Goal: Task Accomplishment & Management: Use online tool/utility

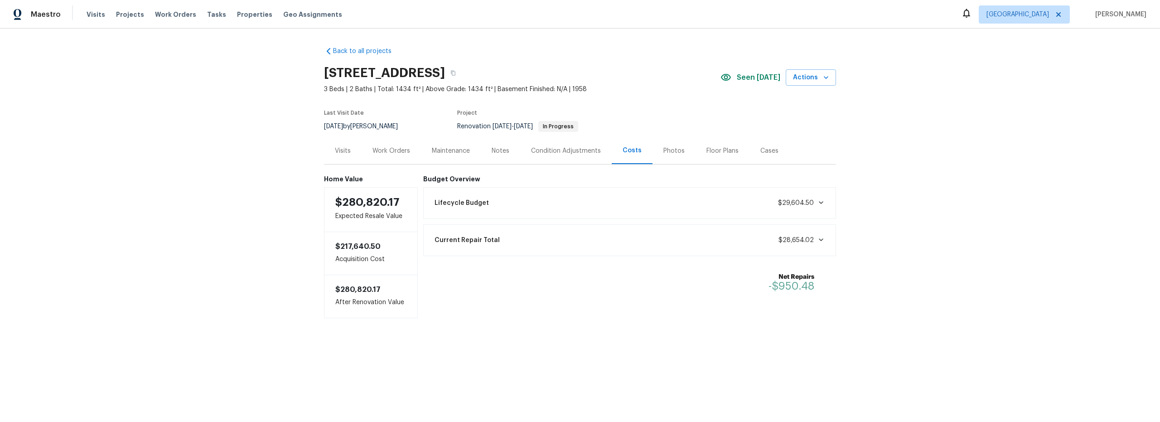
click at [401, 150] on div "Work Orders" at bounding box center [391, 150] width 38 height 9
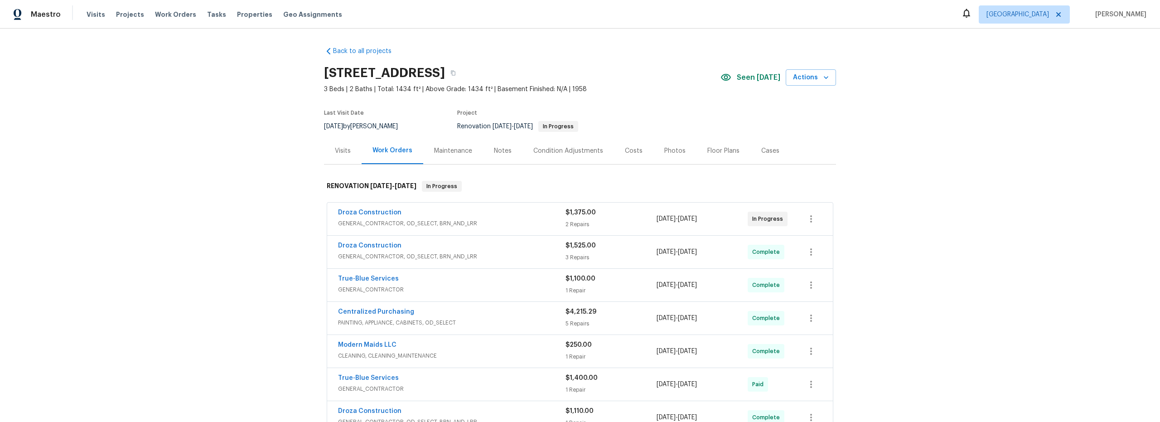
click at [513, 221] on span "GENERAL_CONTRACTOR, OD_SELECT, BRN_AND_LRR" at bounding box center [451, 223] width 227 height 9
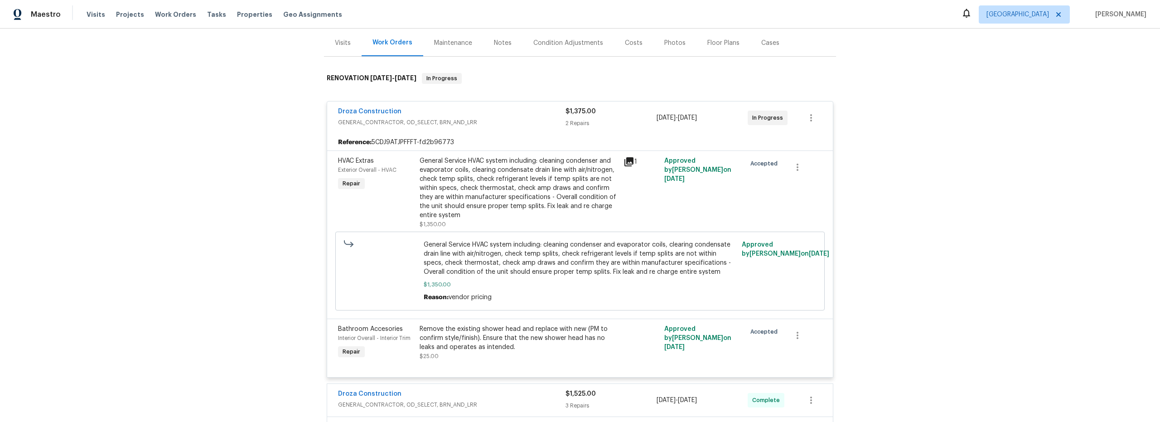
scroll to position [142, 0]
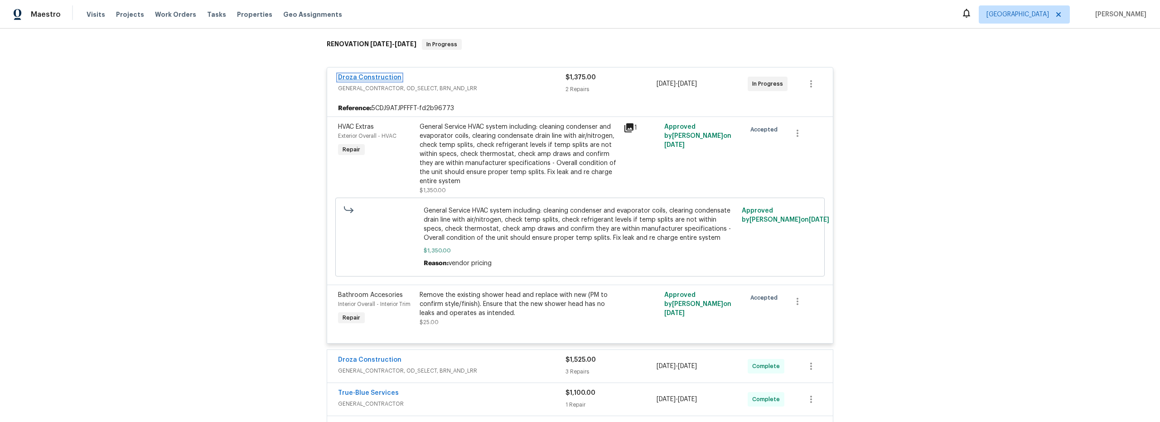
click at [373, 77] on link "Droza Construction" at bounding box center [369, 77] width 63 height 6
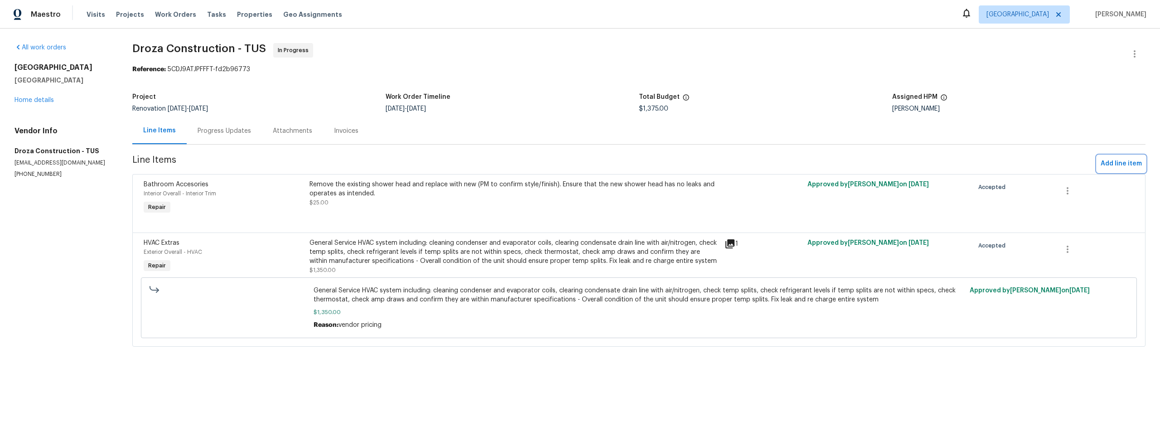
click at [1121, 163] on span "Add line item" at bounding box center [1121, 163] width 41 height 11
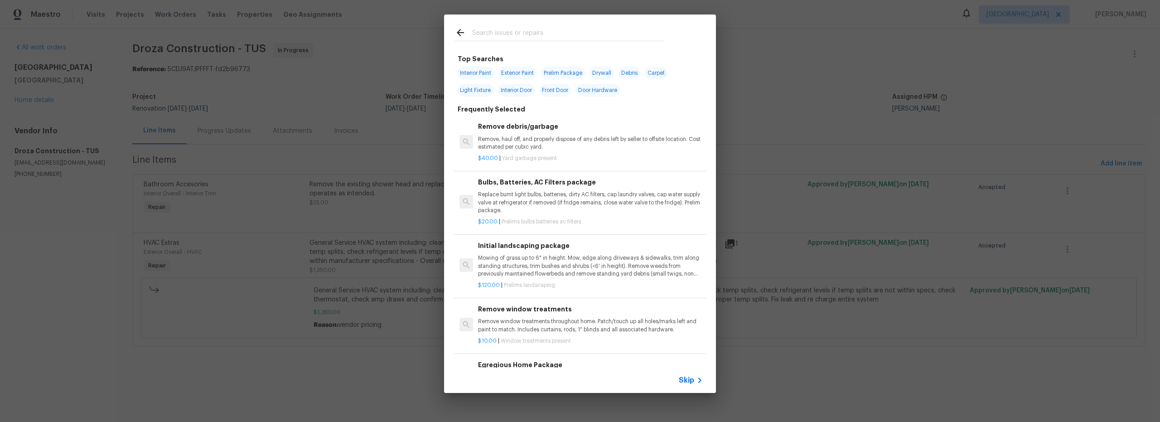
click at [509, 32] on input "text" at bounding box center [568, 34] width 192 height 14
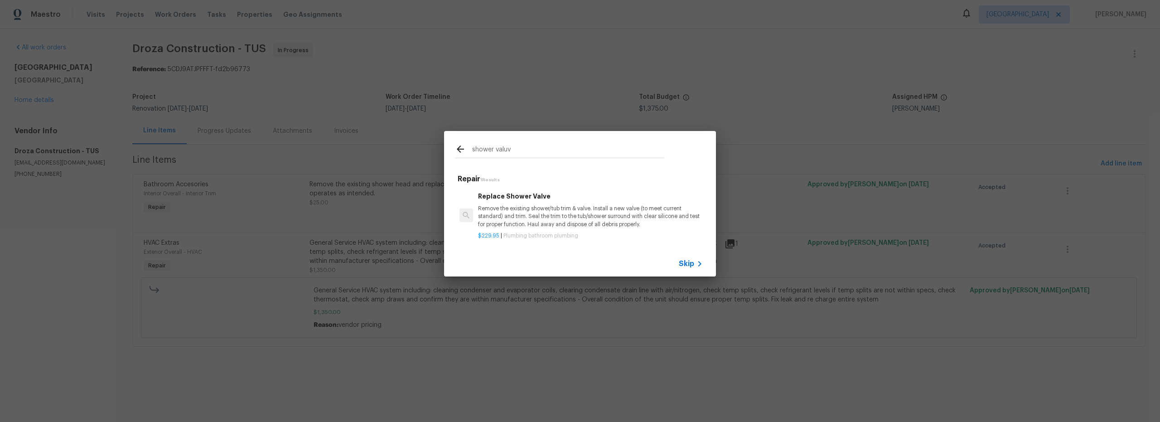
type input "shower valuv"
click at [595, 225] on p "Remove the existing shower/tub trim & valve. Install a new valve (to meet curre…" at bounding box center [590, 216] width 225 height 23
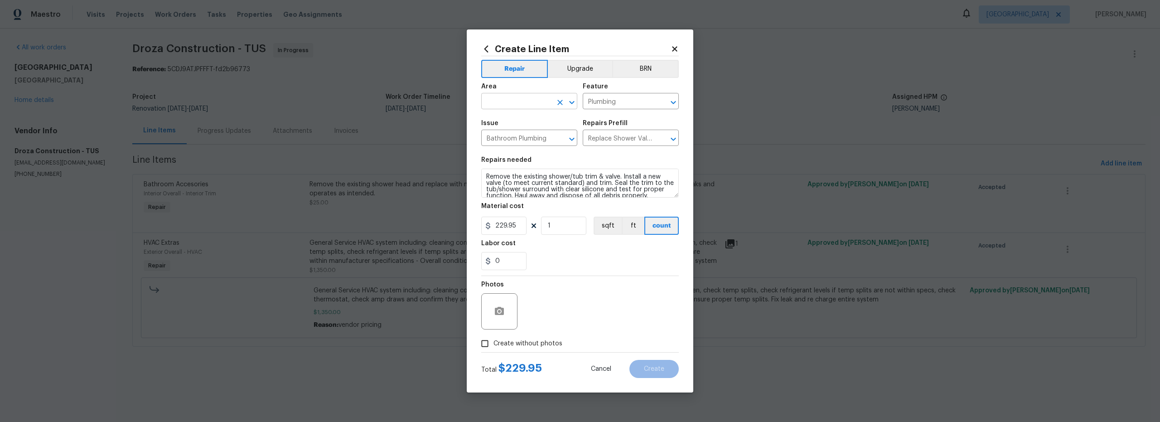
click at [525, 106] on input "text" at bounding box center [516, 102] width 71 height 14
click at [525, 140] on li "Interior Overall" at bounding box center [529, 137] width 96 height 15
type input "Interior Overall"
click at [487, 348] on input "Create without photos" at bounding box center [484, 343] width 17 height 17
checkbox input "true"
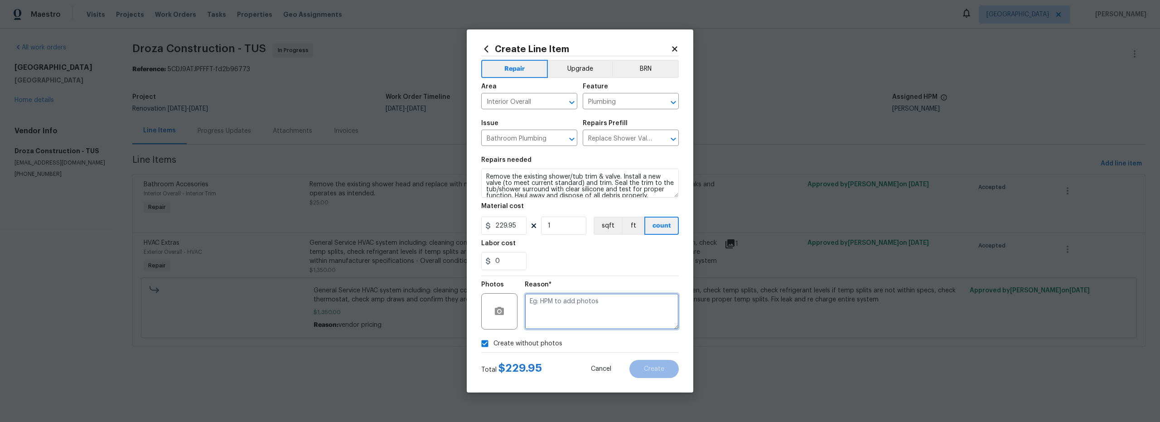
click at [573, 317] on textarea at bounding box center [602, 311] width 154 height 36
type textarea "gc to add"
click at [660, 366] on span "Create" at bounding box center [654, 369] width 20 height 7
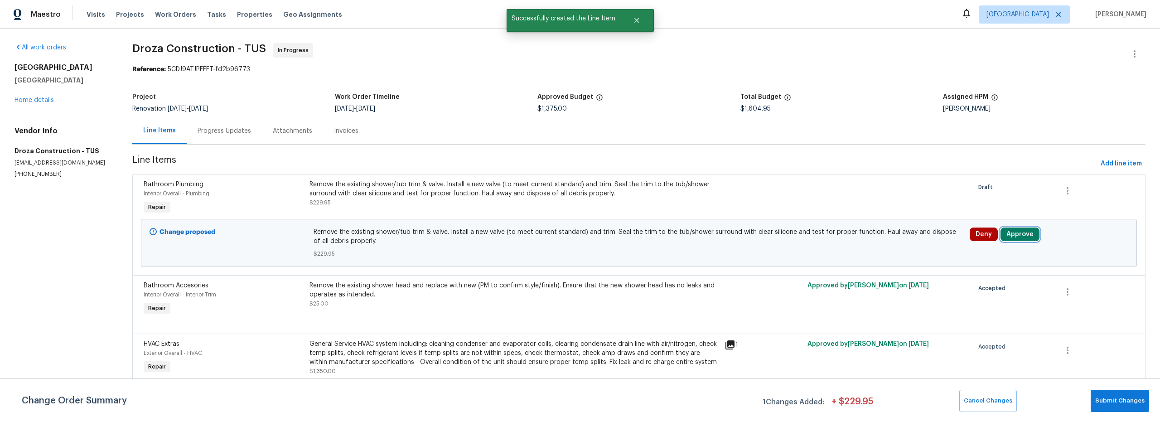
click at [1016, 239] on button "Approve" at bounding box center [1019, 234] width 39 height 14
drag, startPoint x: 891, startPoint y: 239, endPoint x: 894, endPoint y: 243, distance: 5.5
click at [891, 240] on button "Approve" at bounding box center [884, 243] width 54 height 18
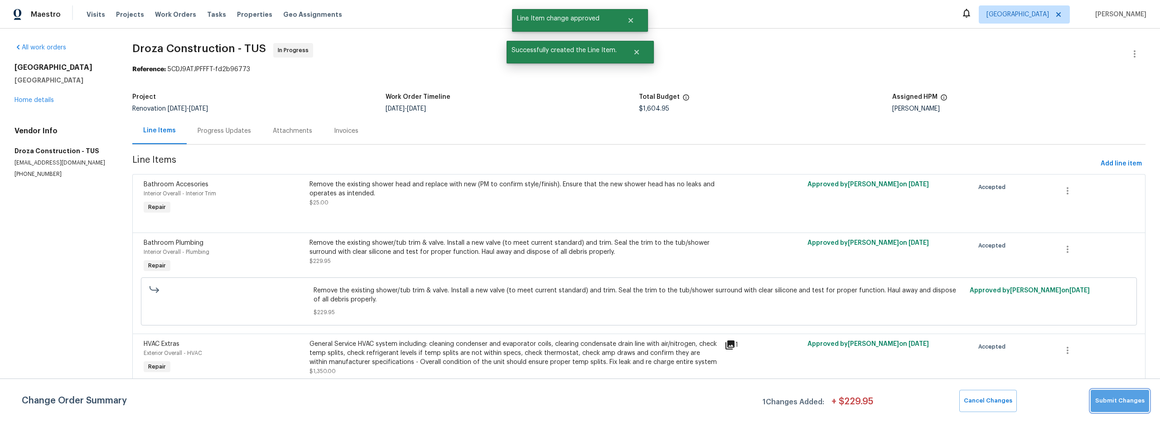
click at [1123, 401] on span "Submit Changes" at bounding box center [1119, 401] width 49 height 10
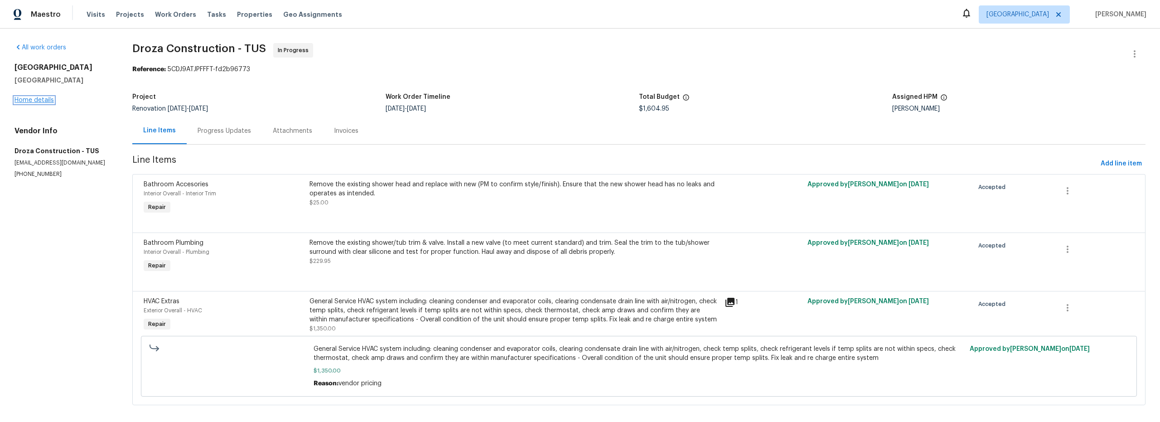
click at [48, 102] on link "Home details" at bounding box center [33, 100] width 39 height 6
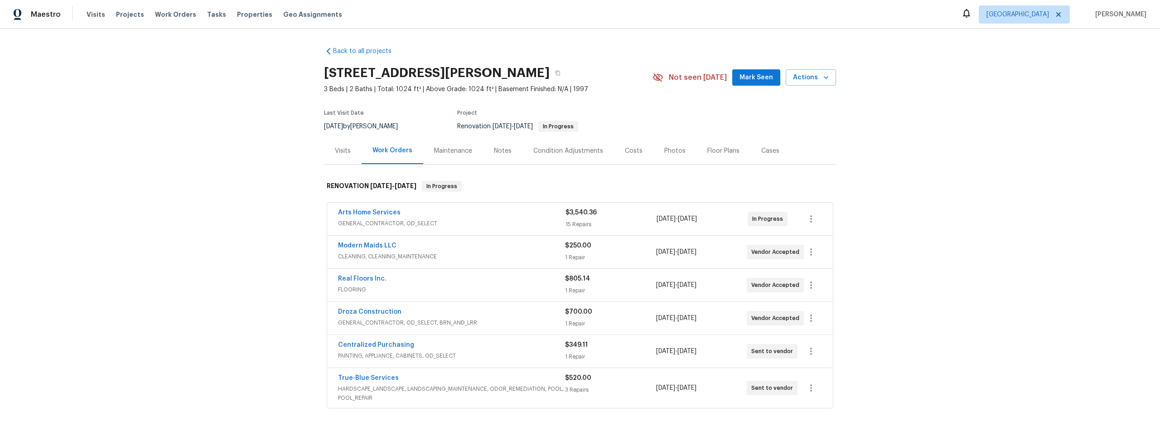
scroll to position [2, 0]
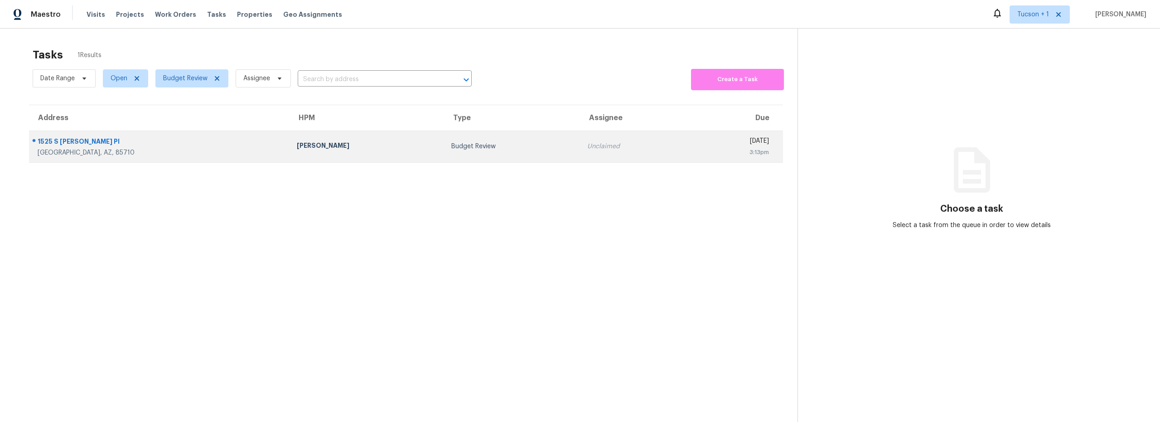
click at [297, 151] on div "John Perkins" at bounding box center [367, 146] width 140 height 11
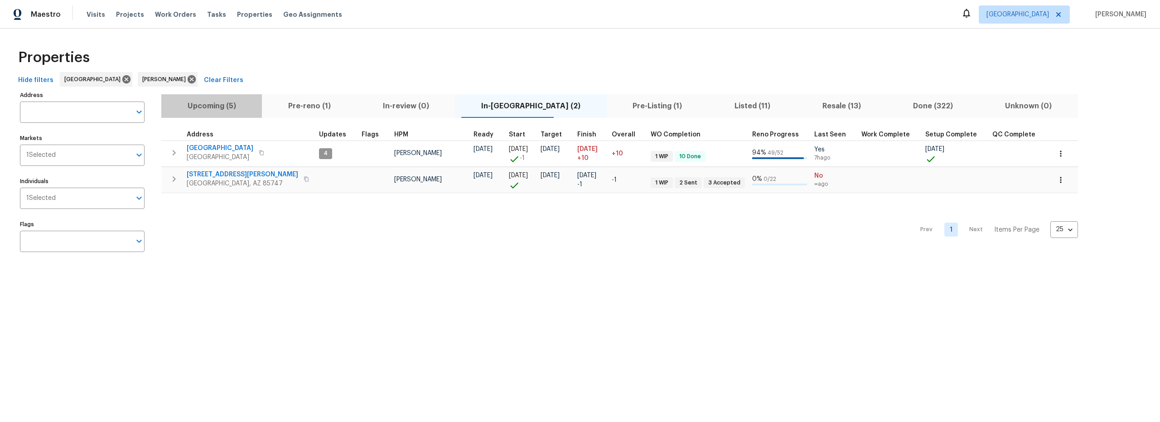
click at [222, 105] on span "Upcoming (5)" at bounding box center [212, 106] width 90 height 13
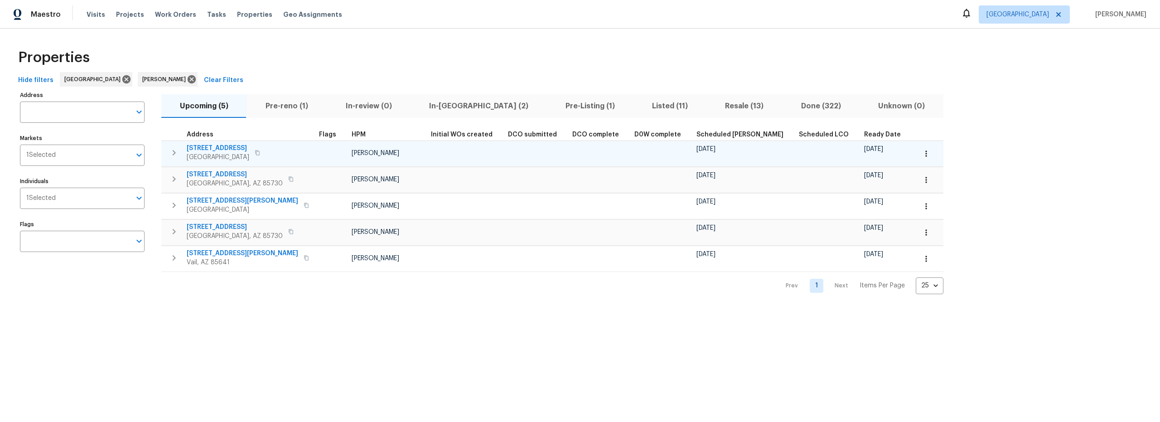
click at [922, 154] on icon "button" at bounding box center [926, 153] width 9 height 9
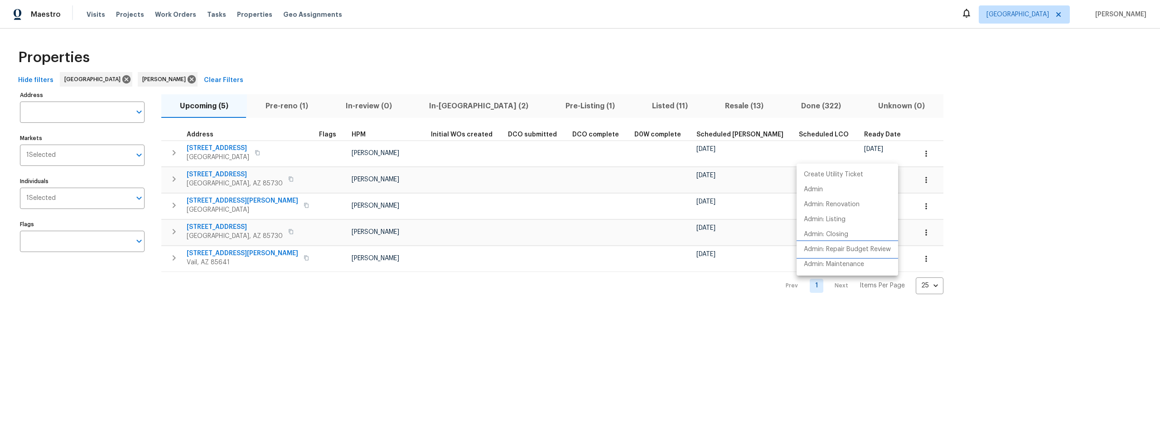
click at [850, 246] on p "Admin: Repair Budget Review" at bounding box center [847, 250] width 87 height 10
click at [849, 153] on div at bounding box center [580, 211] width 1160 height 422
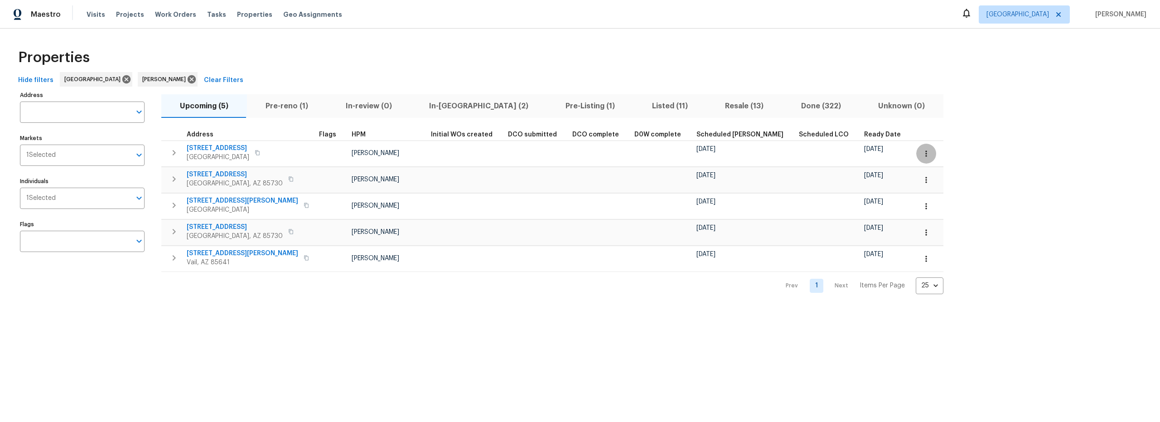
click at [925, 155] on icon "button" at bounding box center [925, 153] width 1 height 6
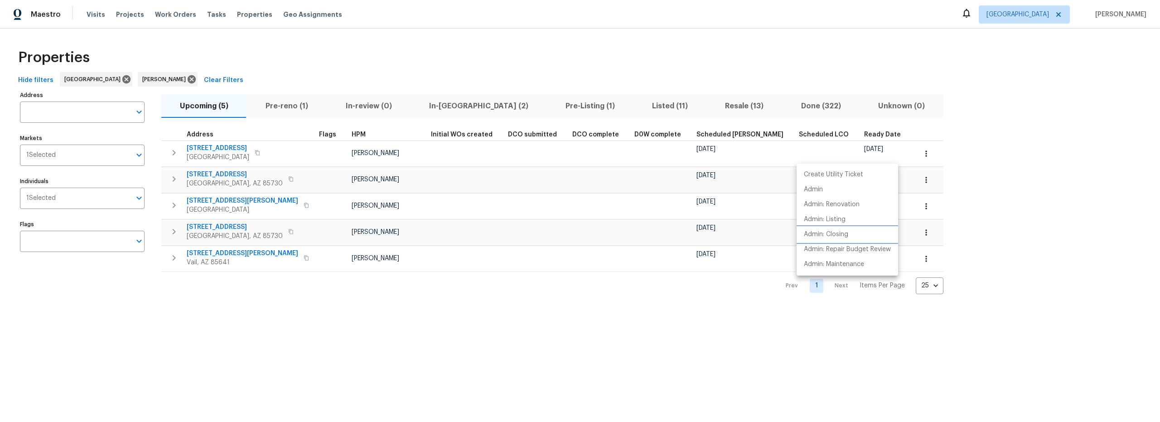
click at [843, 236] on p "Admin: Closing" at bounding box center [826, 235] width 44 height 10
